Goal: Find specific page/section: Find specific page/section

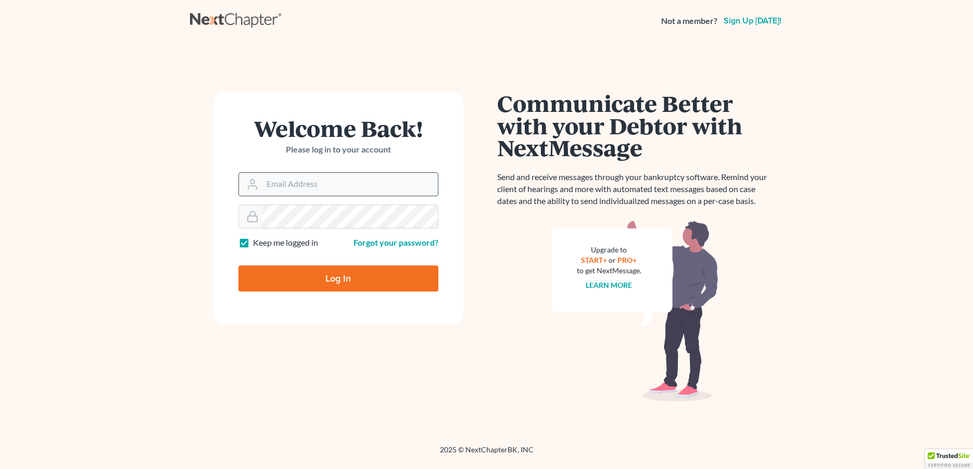
click at [371, 180] on input "Email Address" at bounding box center [349, 184] width 175 height 23
type input "[PERSON_NAME][EMAIL_ADDRESS][DOMAIN_NAME]"
click at [324, 276] on input "Log In" at bounding box center [338, 278] width 200 height 26
type input "Thinking..."
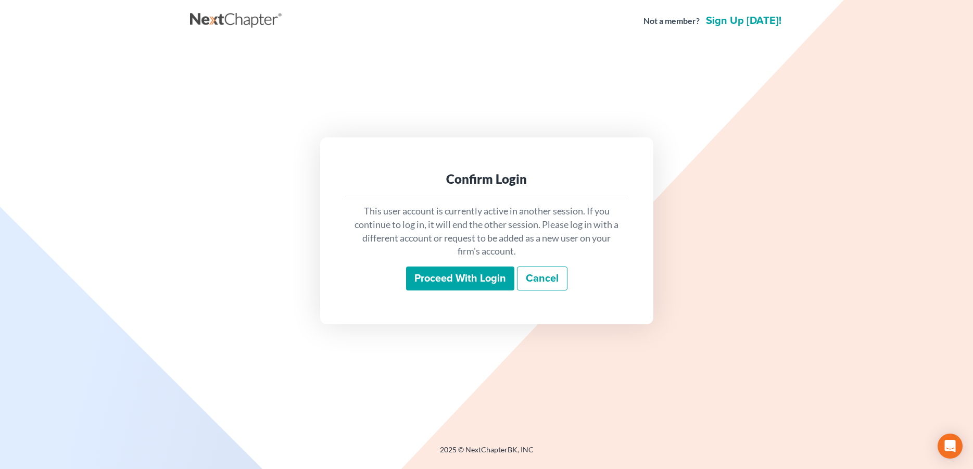
click at [451, 273] on input "Proceed with login" at bounding box center [460, 278] width 108 height 24
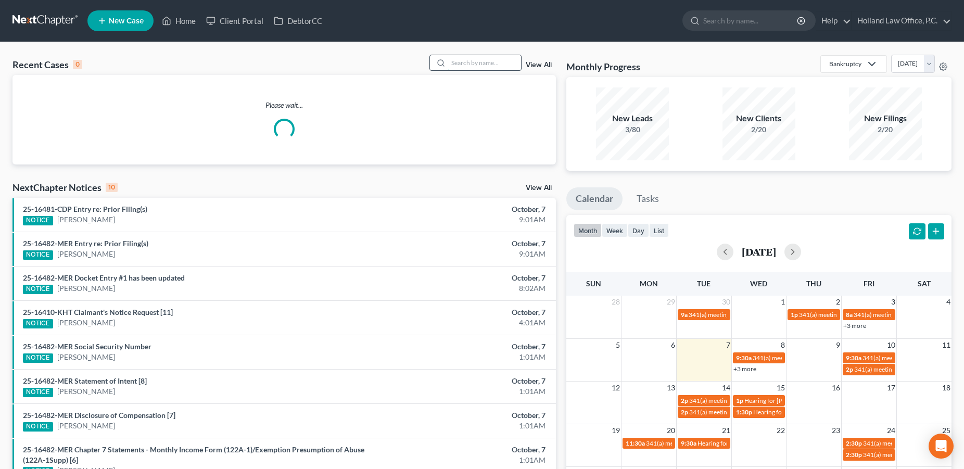
click at [459, 67] on input "search" at bounding box center [484, 62] width 73 height 15
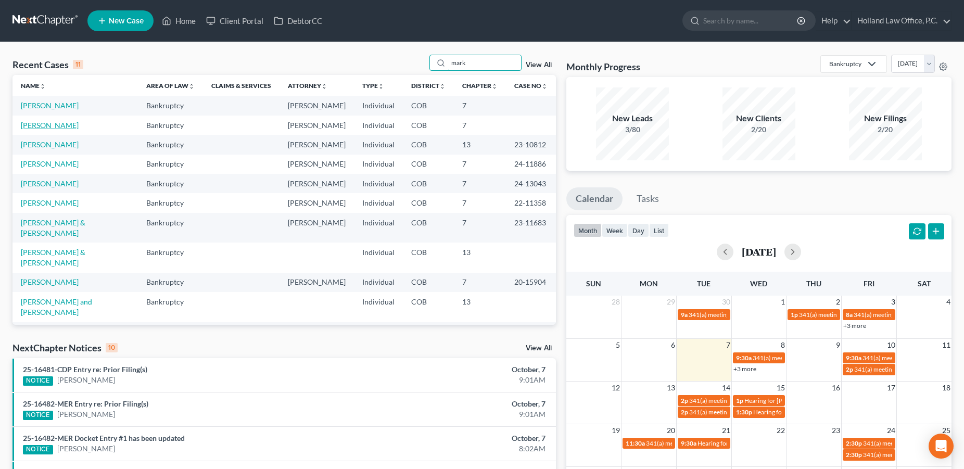
type input "mark"
click at [36, 129] on link "[PERSON_NAME]" at bounding box center [50, 125] width 58 height 9
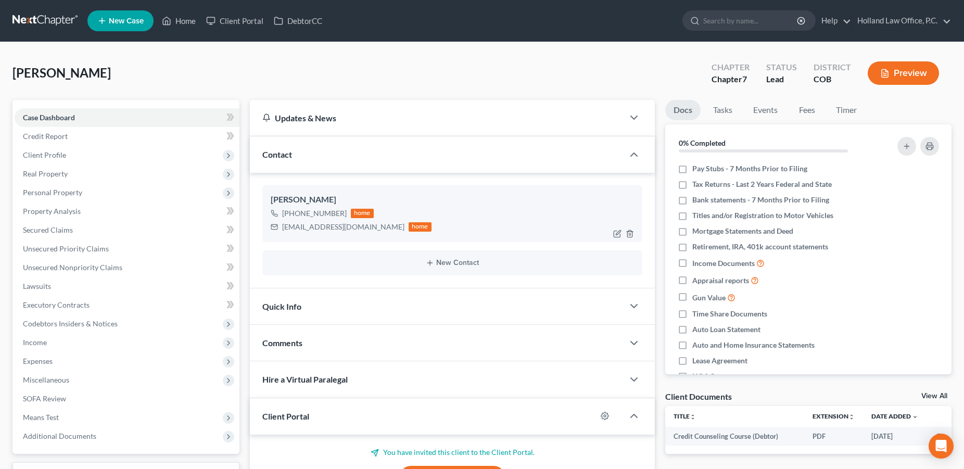
drag, startPoint x: 345, startPoint y: 214, endPoint x: 293, endPoint y: 217, distance: 51.6
click at [293, 217] on div "[PHONE_NUMBER] home" at bounding box center [351, 214] width 161 height 14
copy div "[PHONE_NUMBER]"
click at [185, 24] on link "Home" at bounding box center [179, 20] width 44 height 19
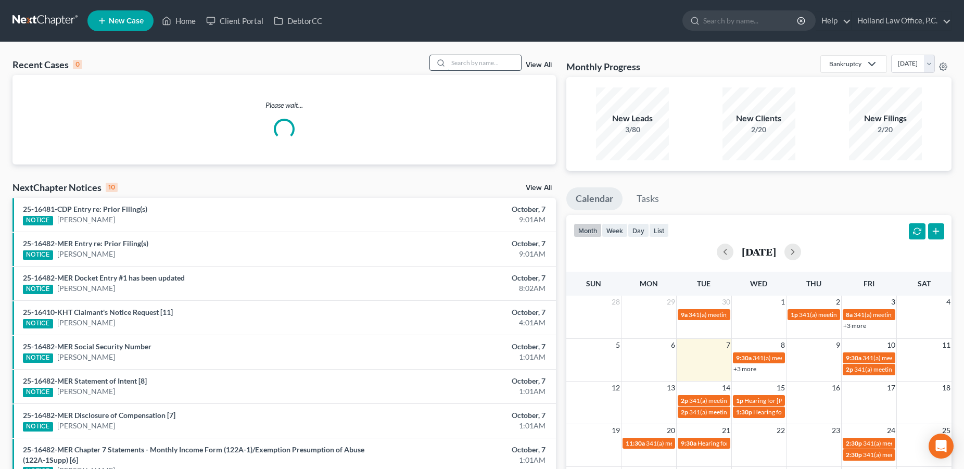
click at [508, 69] on input "search" at bounding box center [484, 62] width 73 height 15
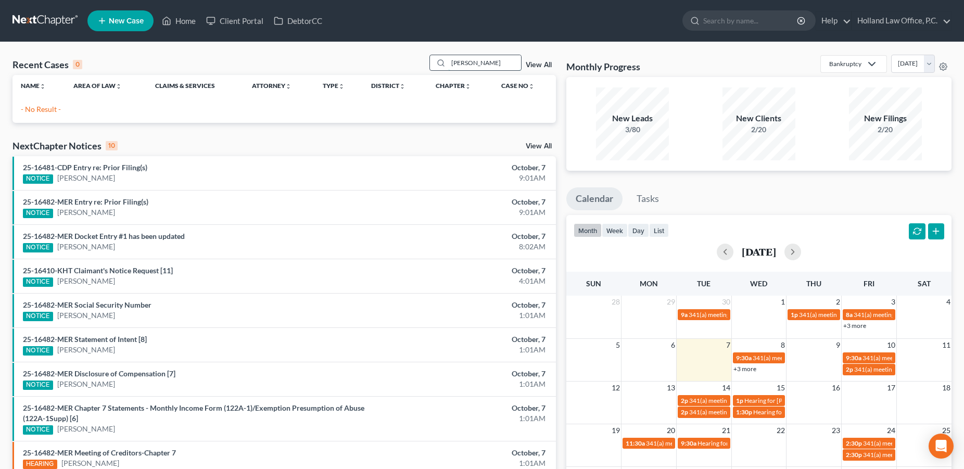
click at [466, 66] on input "[PERSON_NAME]" at bounding box center [484, 62] width 73 height 15
click at [484, 62] on input "[PERSON_NAME]" at bounding box center [484, 62] width 73 height 15
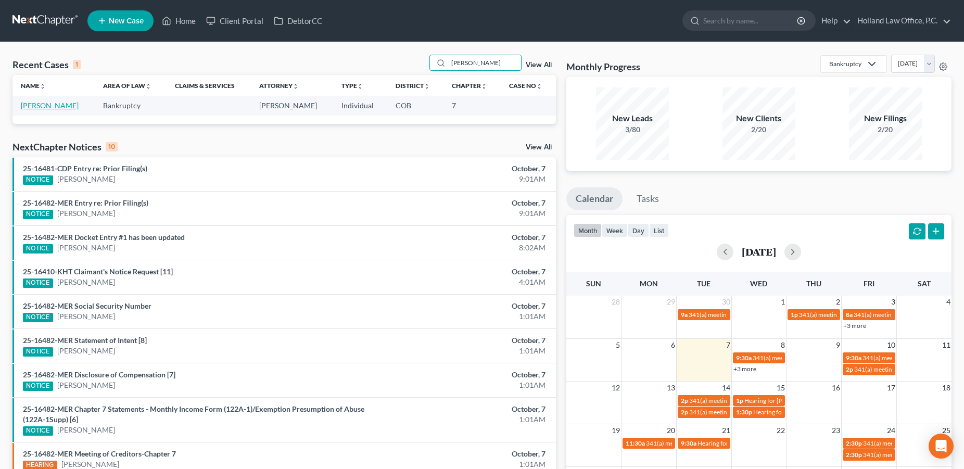
type input "[PERSON_NAME]"
click at [53, 106] on link "[PERSON_NAME]" at bounding box center [50, 105] width 58 height 9
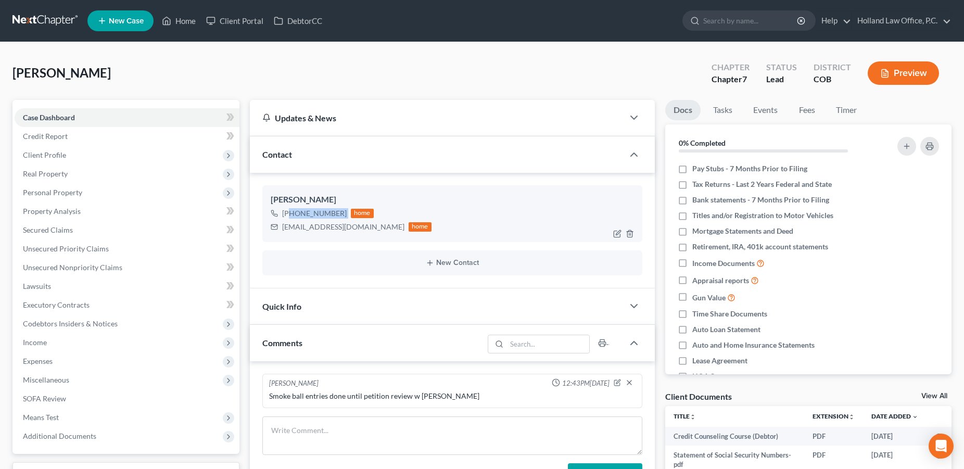
drag, startPoint x: 346, startPoint y: 212, endPoint x: 291, endPoint y: 218, distance: 54.9
click at [291, 218] on div "[PHONE_NUMBER] home" at bounding box center [351, 214] width 161 height 14
copy div "[PHONE_NUMBER]"
click at [182, 25] on link "Home" at bounding box center [179, 20] width 44 height 19
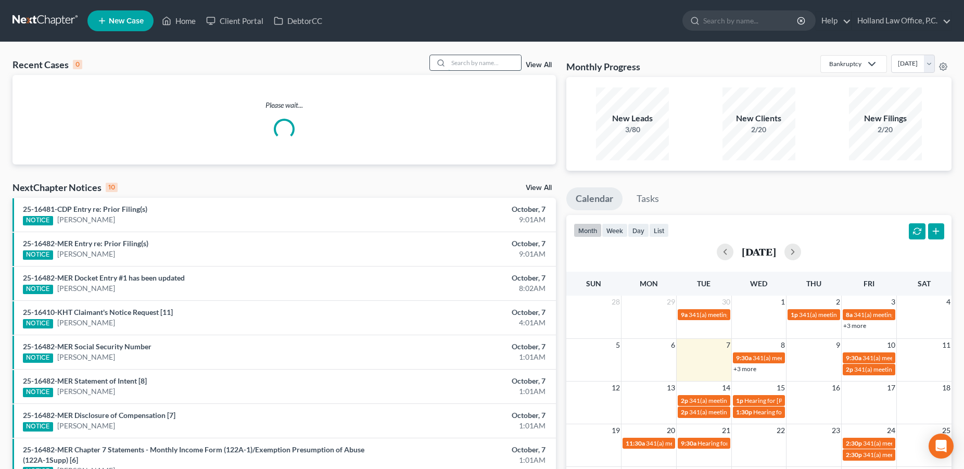
click at [480, 59] on input "search" at bounding box center [484, 62] width 73 height 15
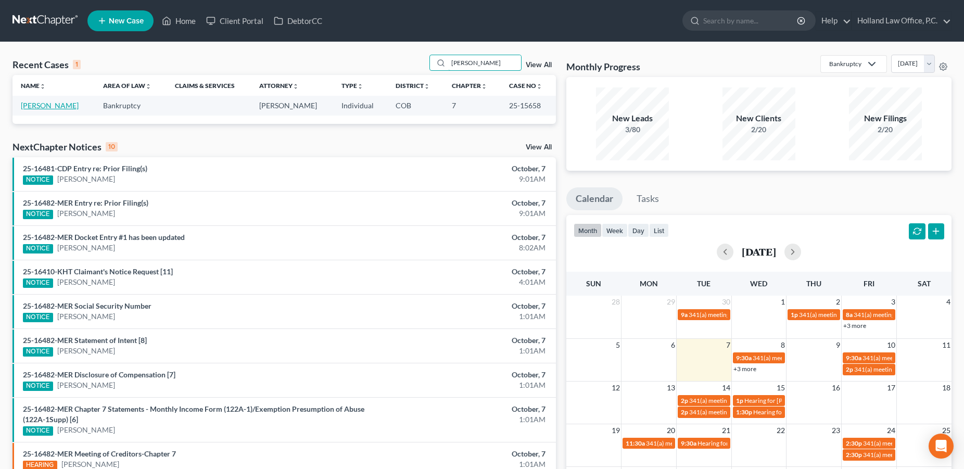
type input "[PERSON_NAME]"
click at [60, 108] on link "[PERSON_NAME]" at bounding box center [50, 105] width 58 height 9
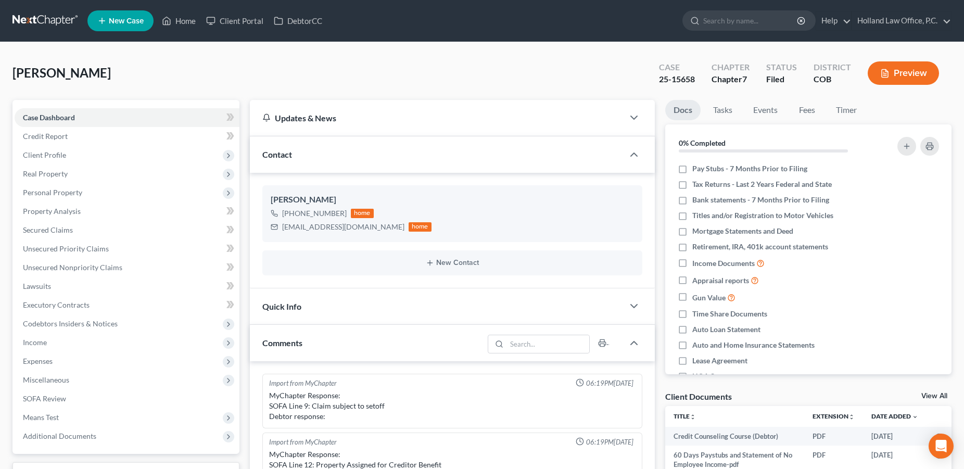
scroll to position [385, 0]
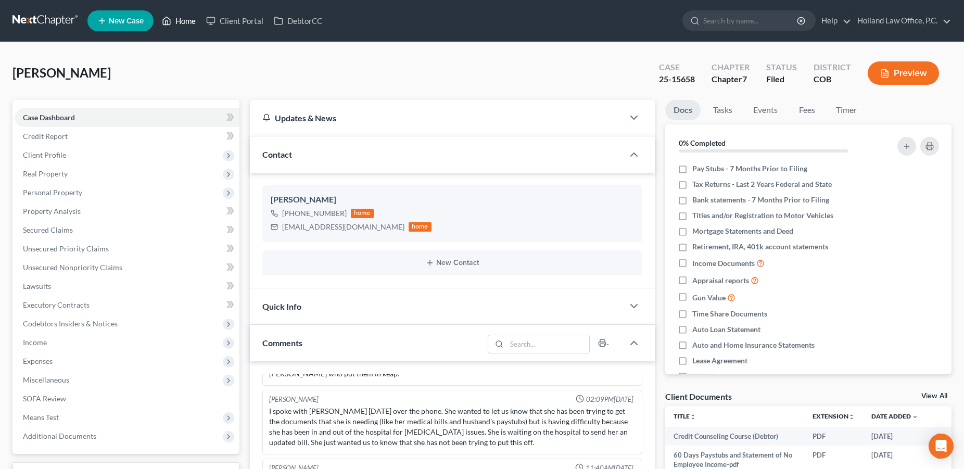
click at [182, 21] on link "Home" at bounding box center [179, 20] width 44 height 19
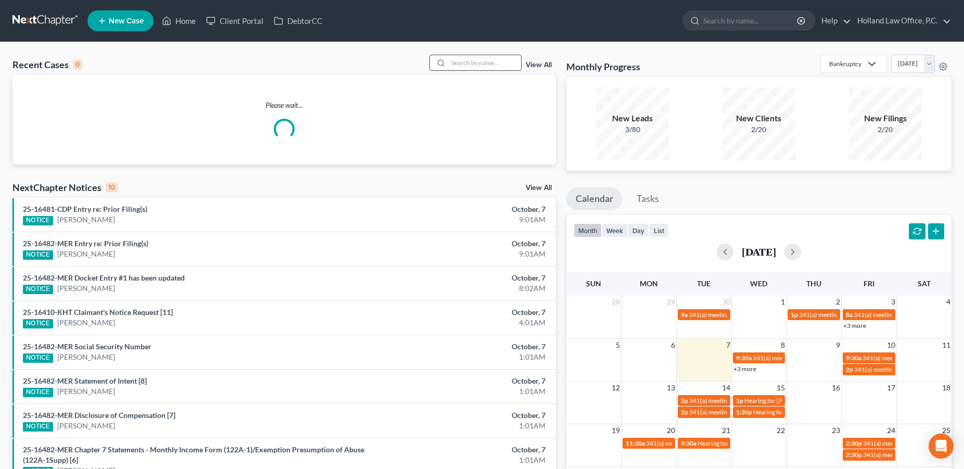
click at [448, 64] on input "search" at bounding box center [484, 62] width 73 height 15
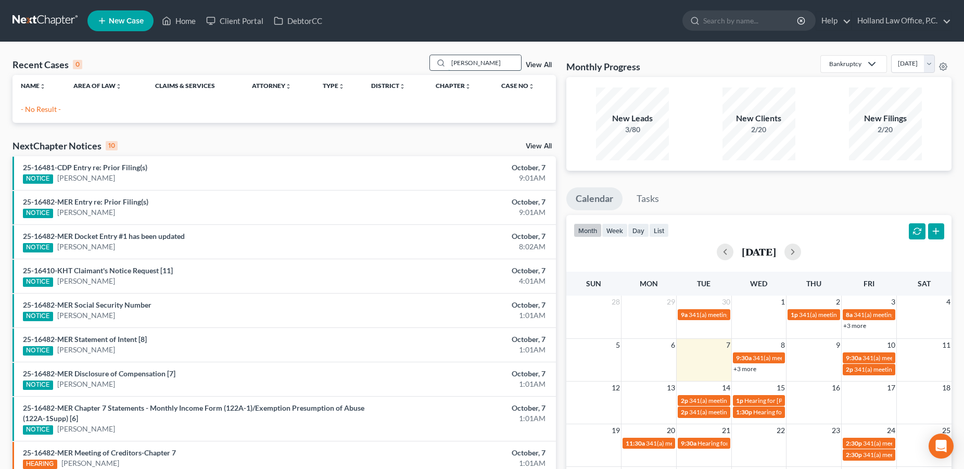
click at [459, 66] on input "[PERSON_NAME]" at bounding box center [484, 62] width 73 height 15
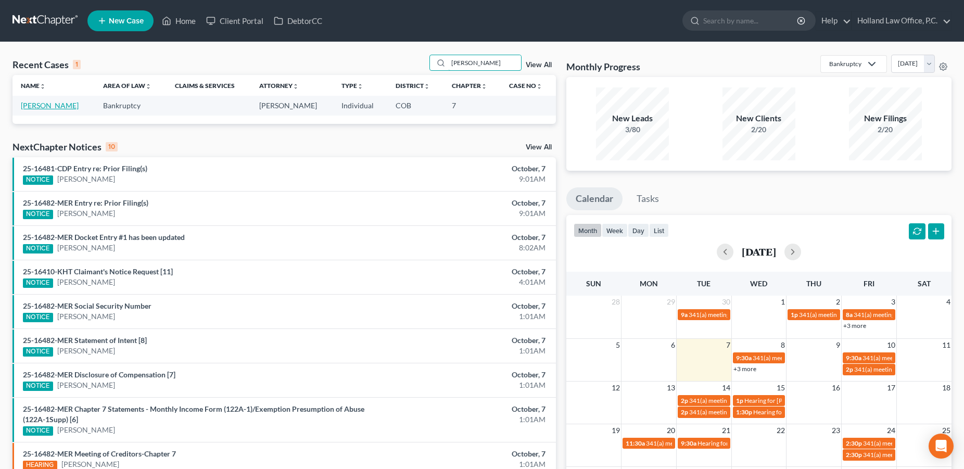
type input "[PERSON_NAME]"
click at [48, 108] on link "[PERSON_NAME]" at bounding box center [50, 105] width 58 height 9
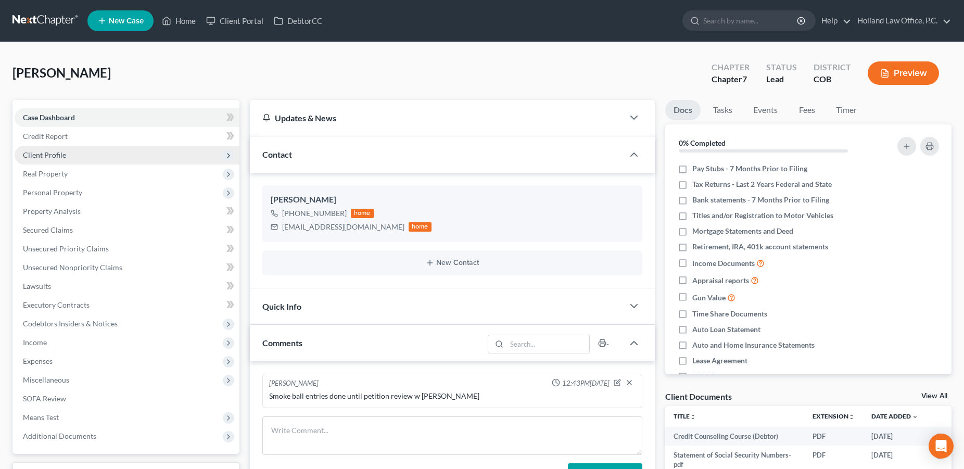
click at [58, 155] on span "Client Profile" at bounding box center [44, 154] width 43 height 9
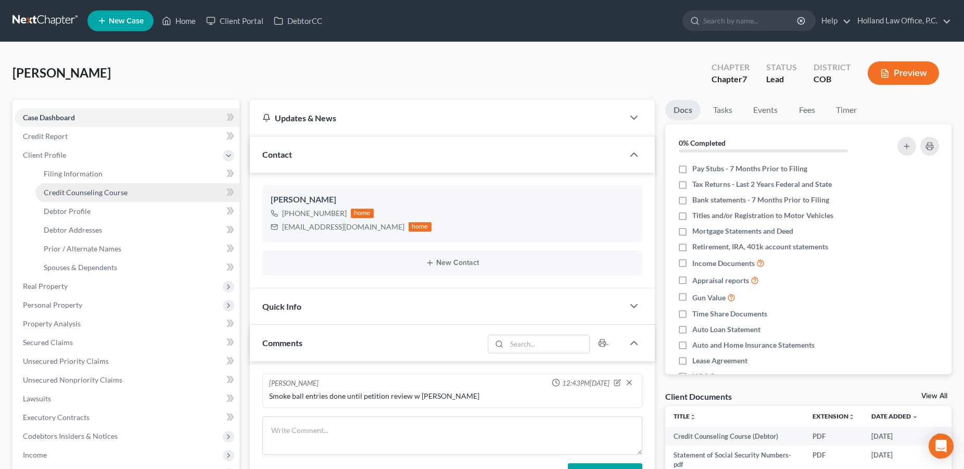
click at [62, 186] on link "Credit Counseling Course" at bounding box center [137, 192] width 204 height 19
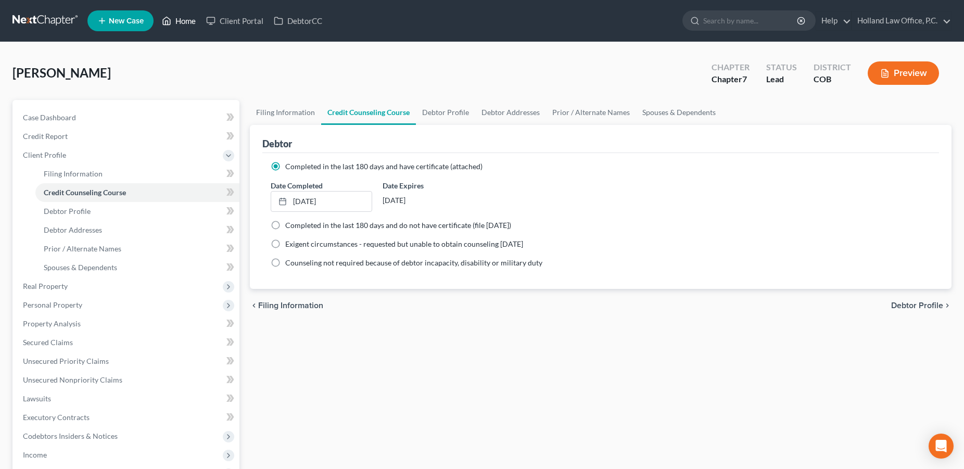
click at [182, 19] on link "Home" at bounding box center [179, 20] width 44 height 19
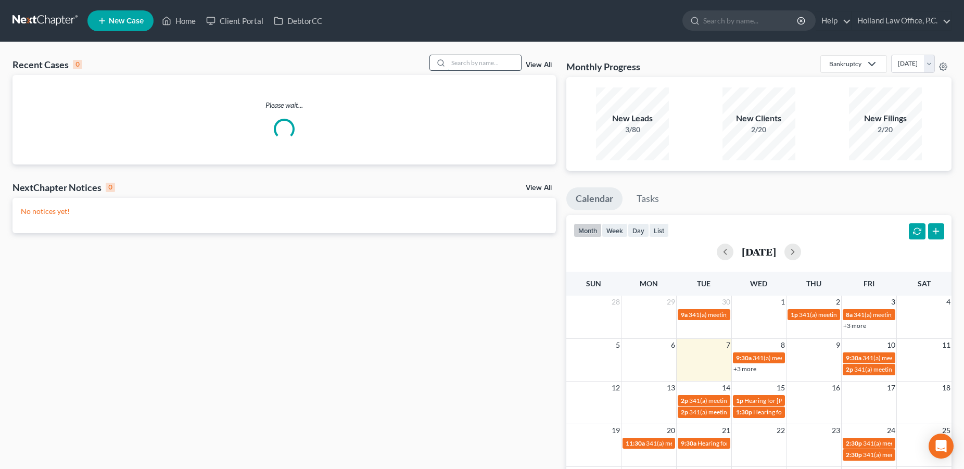
click at [465, 66] on input "search" at bounding box center [484, 62] width 73 height 15
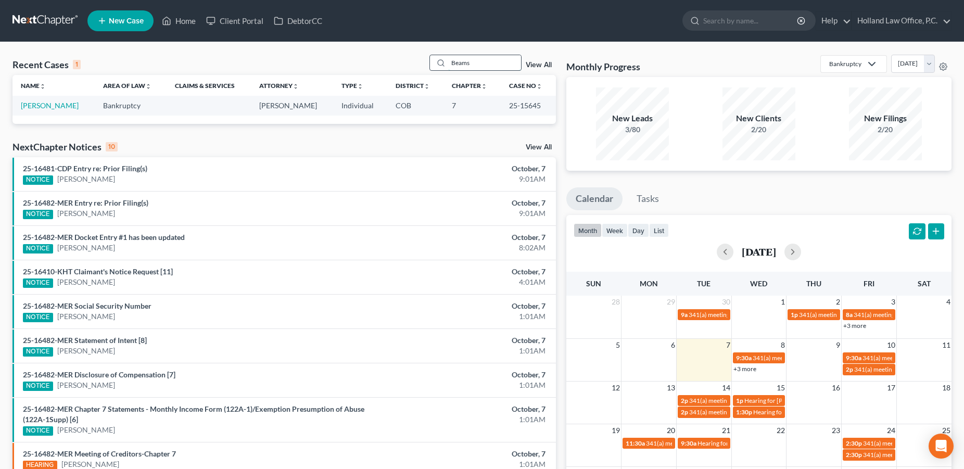
drag, startPoint x: 452, startPoint y: 65, endPoint x: 426, endPoint y: 67, distance: 26.1
click at [448, 67] on input "Beams" at bounding box center [484, 62] width 73 height 15
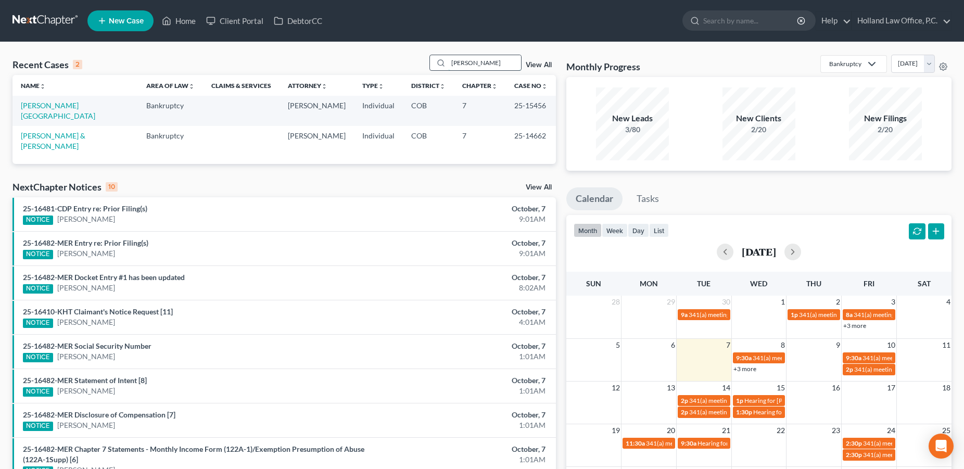
drag, startPoint x: 478, startPoint y: 68, endPoint x: 434, endPoint y: 67, distance: 43.7
click at [448, 67] on input "[PERSON_NAME]" at bounding box center [484, 62] width 73 height 15
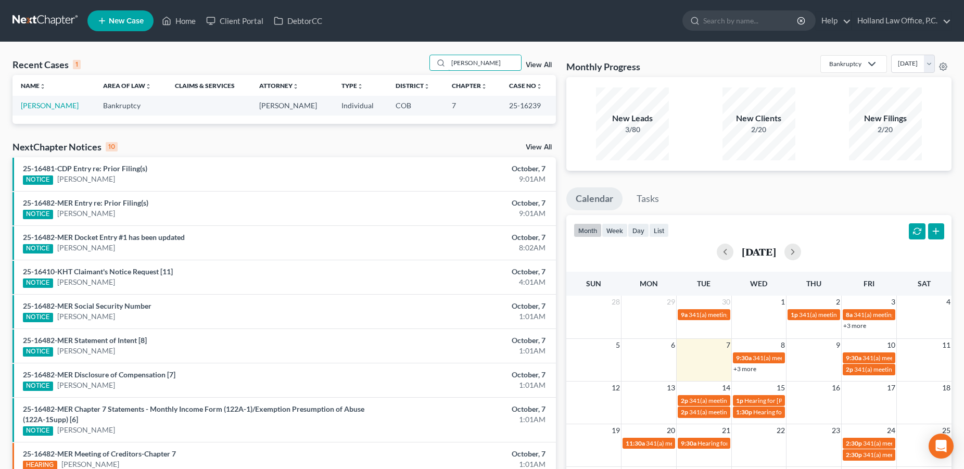
type input "[PERSON_NAME]"
